Goal: Download file/media

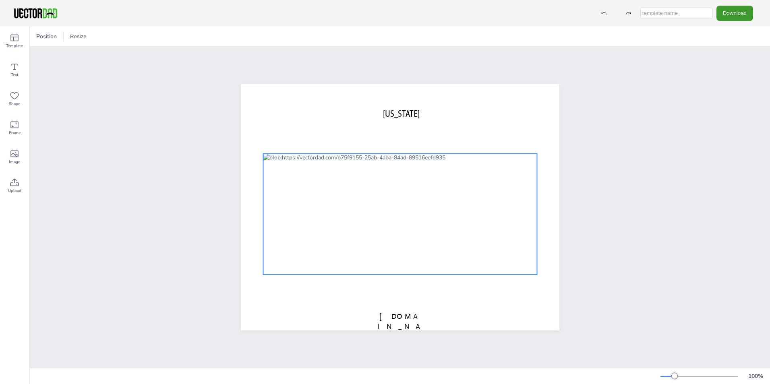
click at [512, 176] on div at bounding box center [400, 214] width 274 height 121
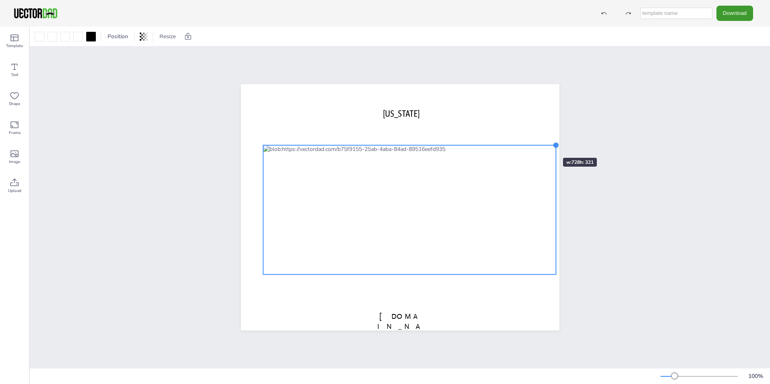
drag, startPoint x: 533, startPoint y: 152, endPoint x: 539, endPoint y: 143, distance: 10.2
click at [539, 143] on div "[US_STATE] [DOMAIN_NAME]" at bounding box center [400, 207] width 319 height 246
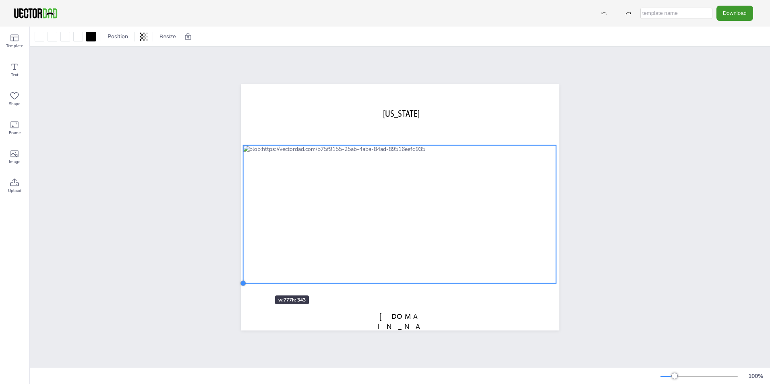
drag, startPoint x: 260, startPoint y: 272, endPoint x: 251, endPoint y: 281, distance: 12.8
click at [251, 281] on div "[US_STATE] [DOMAIN_NAME]" at bounding box center [400, 207] width 319 height 246
click at [583, 266] on div "[US_STATE] [DOMAIN_NAME]" at bounding box center [400, 207] width 388 height 271
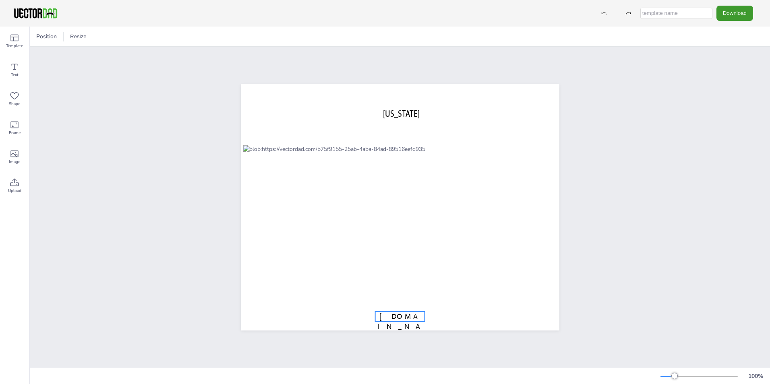
click at [395, 313] on span "[DOMAIN_NAME]" at bounding box center [399, 326] width 45 height 29
drag, startPoint x: 414, startPoint y: 314, endPoint x: 416, endPoint y: 330, distance: 15.4
click at [416, 330] on div "[US_STATE] [DOMAIN_NAME]" at bounding box center [400, 207] width 343 height 271
click at [650, 297] on div "[US_STATE] [DOMAIN_NAME]" at bounding box center [400, 207] width 740 height 321
click at [729, 16] on button "Download" at bounding box center [734, 13] width 37 height 15
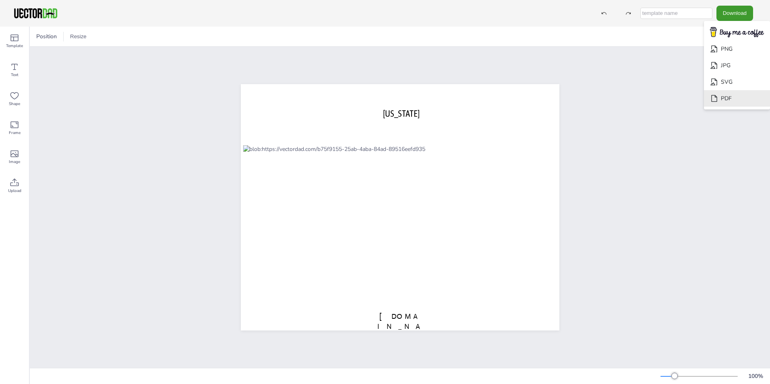
click at [734, 96] on li "PDF" at bounding box center [737, 98] width 66 height 17
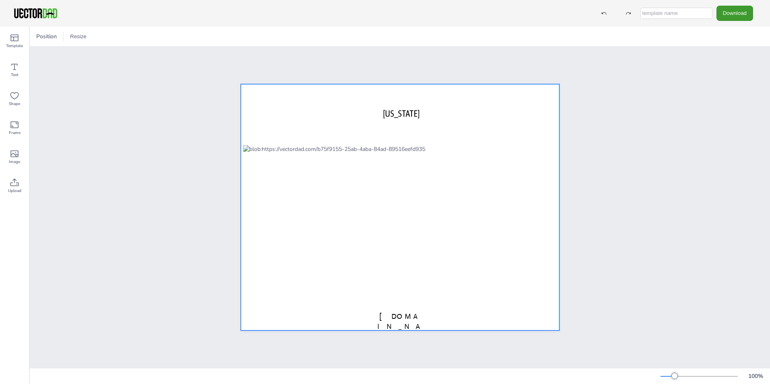
click at [497, 159] on div at bounding box center [399, 214] width 313 height 138
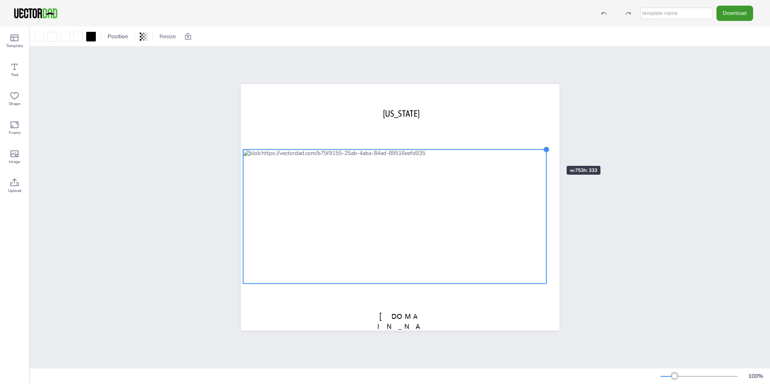
drag, startPoint x: 552, startPoint y: 144, endPoint x: 542, endPoint y: 151, distance: 12.1
click at [542, 151] on div "[US_STATE] [DOMAIN_NAME]" at bounding box center [400, 207] width 319 height 246
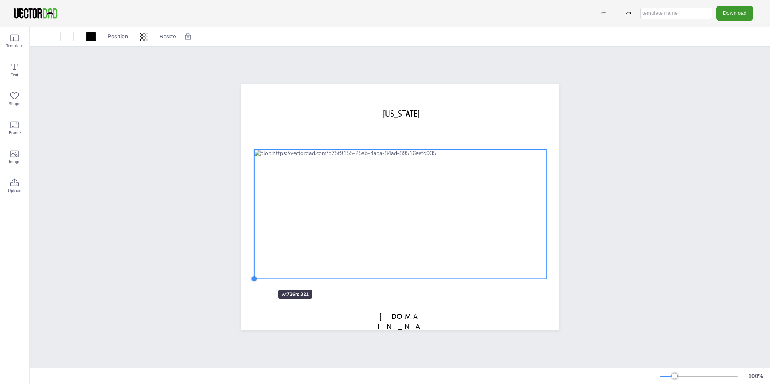
drag, startPoint x: 242, startPoint y: 280, endPoint x: 254, endPoint y: 275, distance: 12.6
click at [254, 275] on div "[US_STATE] [DOMAIN_NAME]" at bounding box center [400, 207] width 319 height 246
click at [655, 173] on div "[US_STATE] [DOMAIN_NAME]" at bounding box center [400, 207] width 740 height 321
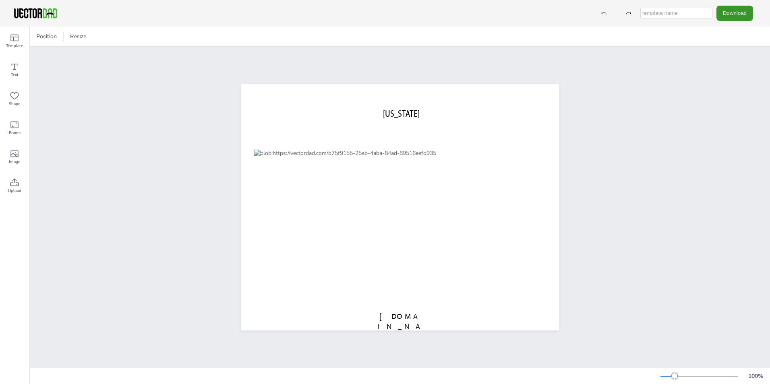
click at [733, 13] on button "Download" at bounding box center [734, 13] width 37 height 15
click at [734, 96] on li "PDF" at bounding box center [737, 98] width 66 height 17
click at [732, 14] on button "Download" at bounding box center [734, 13] width 37 height 15
click at [725, 101] on li "PDF" at bounding box center [737, 98] width 66 height 17
